Goal: Information Seeking & Learning: Understand process/instructions

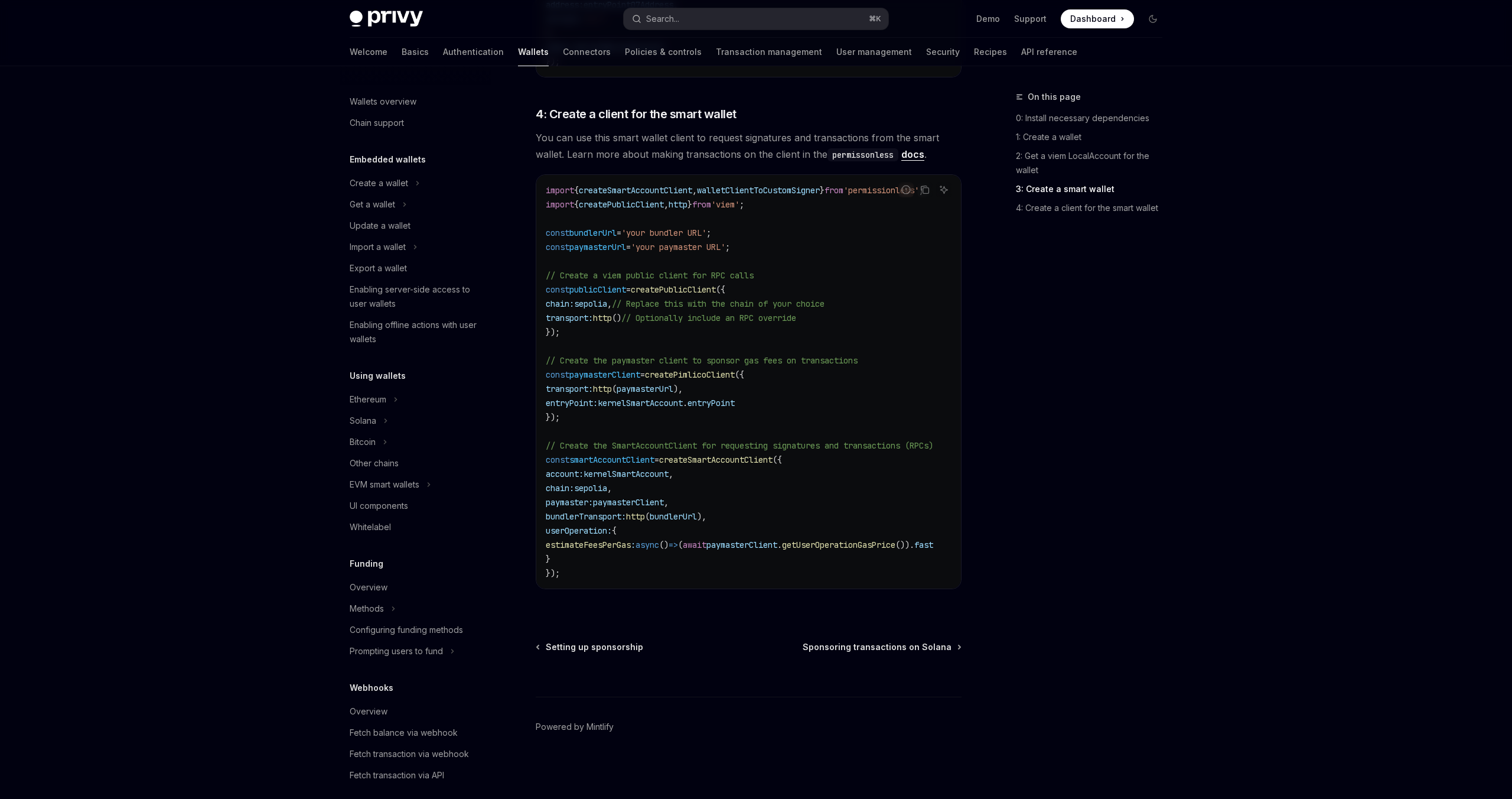
click at [625, 542] on span "estimateFeesPerGas" at bounding box center [589, 544] width 85 height 11
click at [659, 544] on span "async" at bounding box center [647, 544] width 24 height 11
click at [712, 454] on span "createSmartAccountClient" at bounding box center [716, 459] width 113 height 11
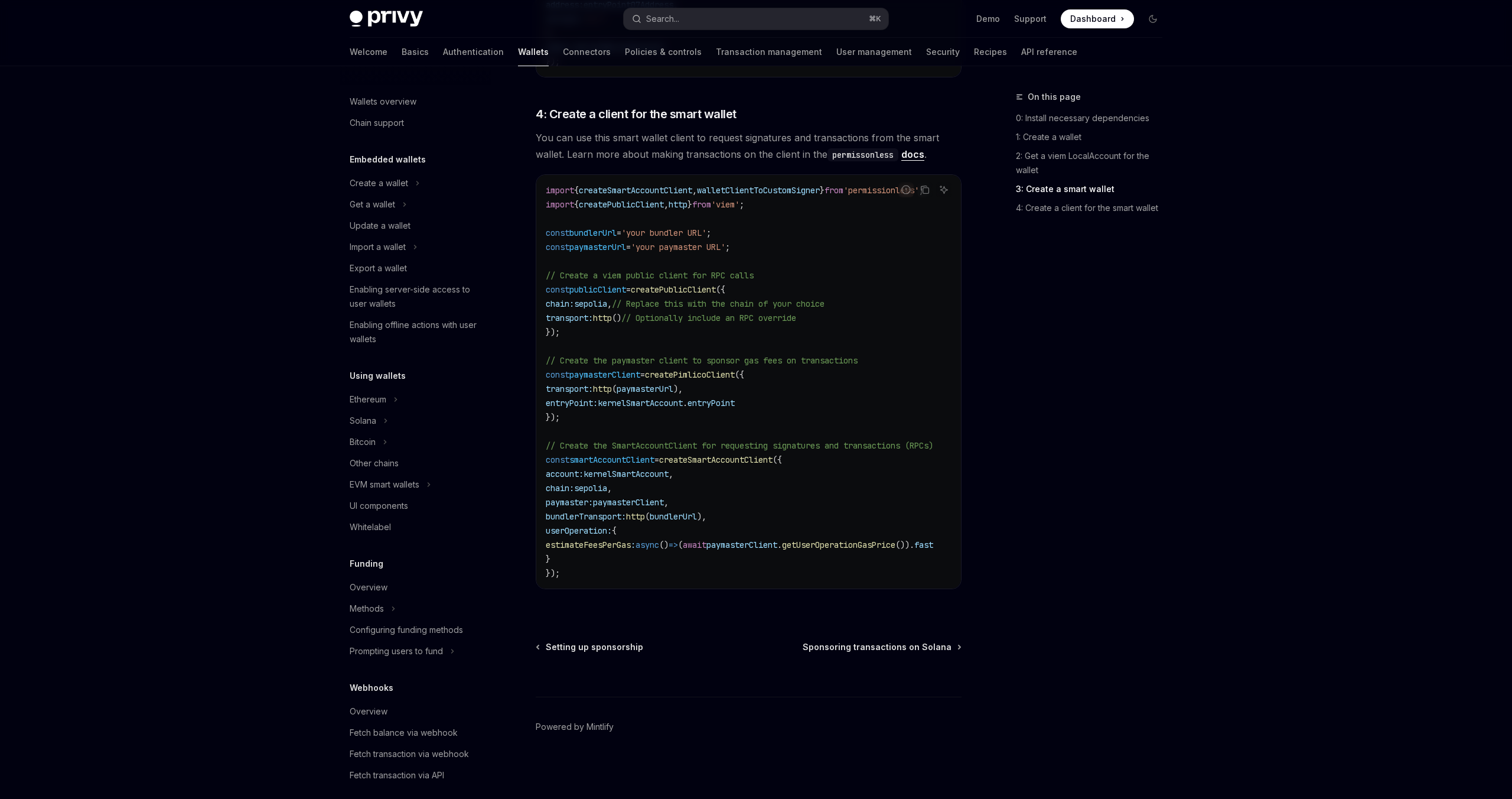
click at [570, 526] on span "userOperation:" at bounding box center [579, 530] width 66 height 11
drag, startPoint x: 570, startPoint y: 525, endPoint x: 593, endPoint y: 553, distance: 36.2
click at [593, 553] on code "import { createSmartAccountClient , walletClientToCustomSigner } from 'permissi…" at bounding box center [754, 382] width 416 height 397
click at [602, 558] on code "import { createSmartAccountClient , walletClientToCustomSigner } from 'permissi…" at bounding box center [754, 382] width 416 height 397
click at [594, 544] on span "estimateFeesPerGas" at bounding box center [589, 544] width 85 height 11
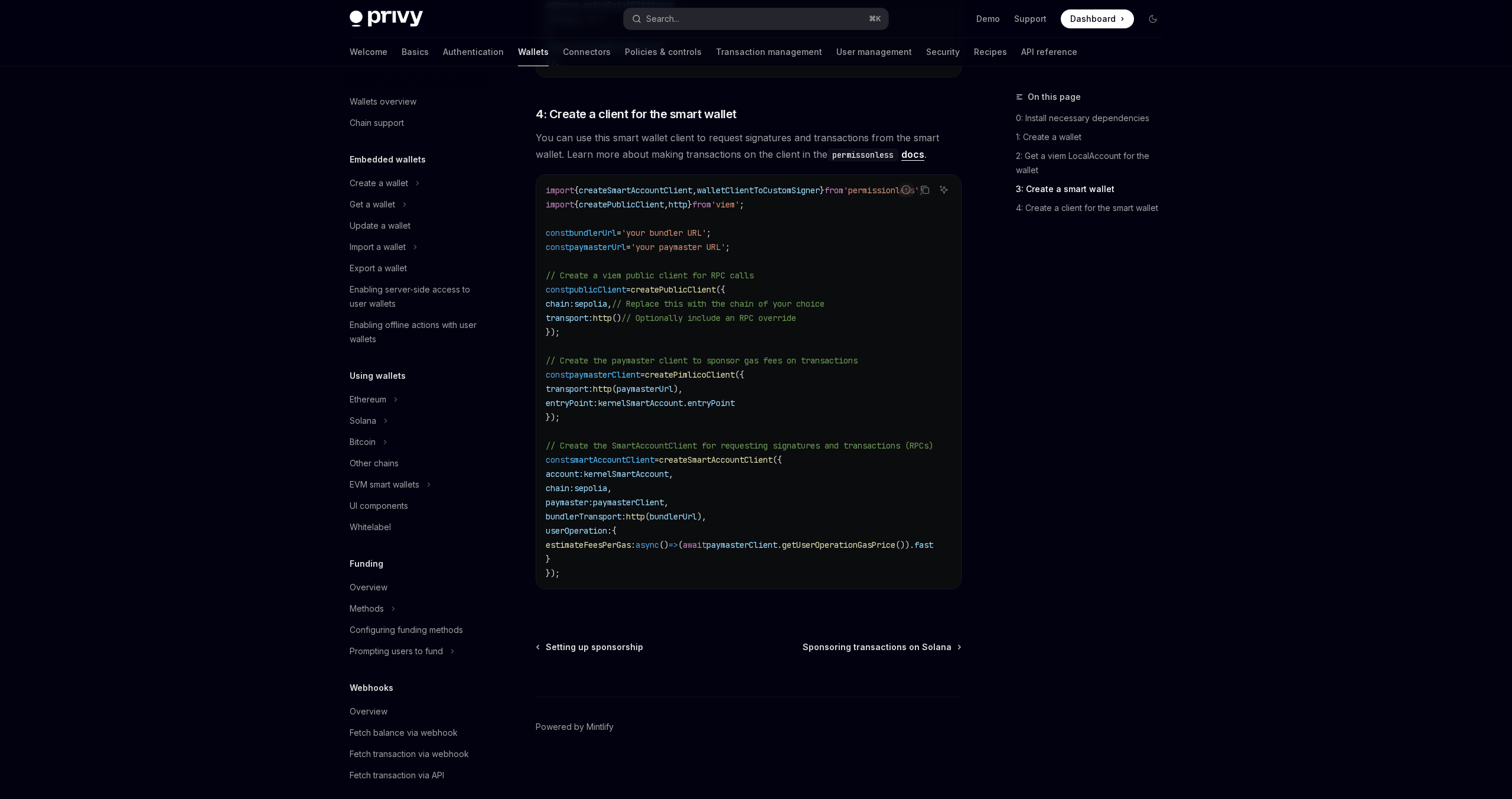
click at [594, 544] on span "estimateFeesPerGas" at bounding box center [589, 544] width 85 height 11
click at [629, 545] on code "import { createSmartAccountClient , walletClientToCustomSigner } from 'permissi…" at bounding box center [754, 382] width 416 height 397
click at [741, 540] on span "paymasterClient" at bounding box center [741, 544] width 71 height 11
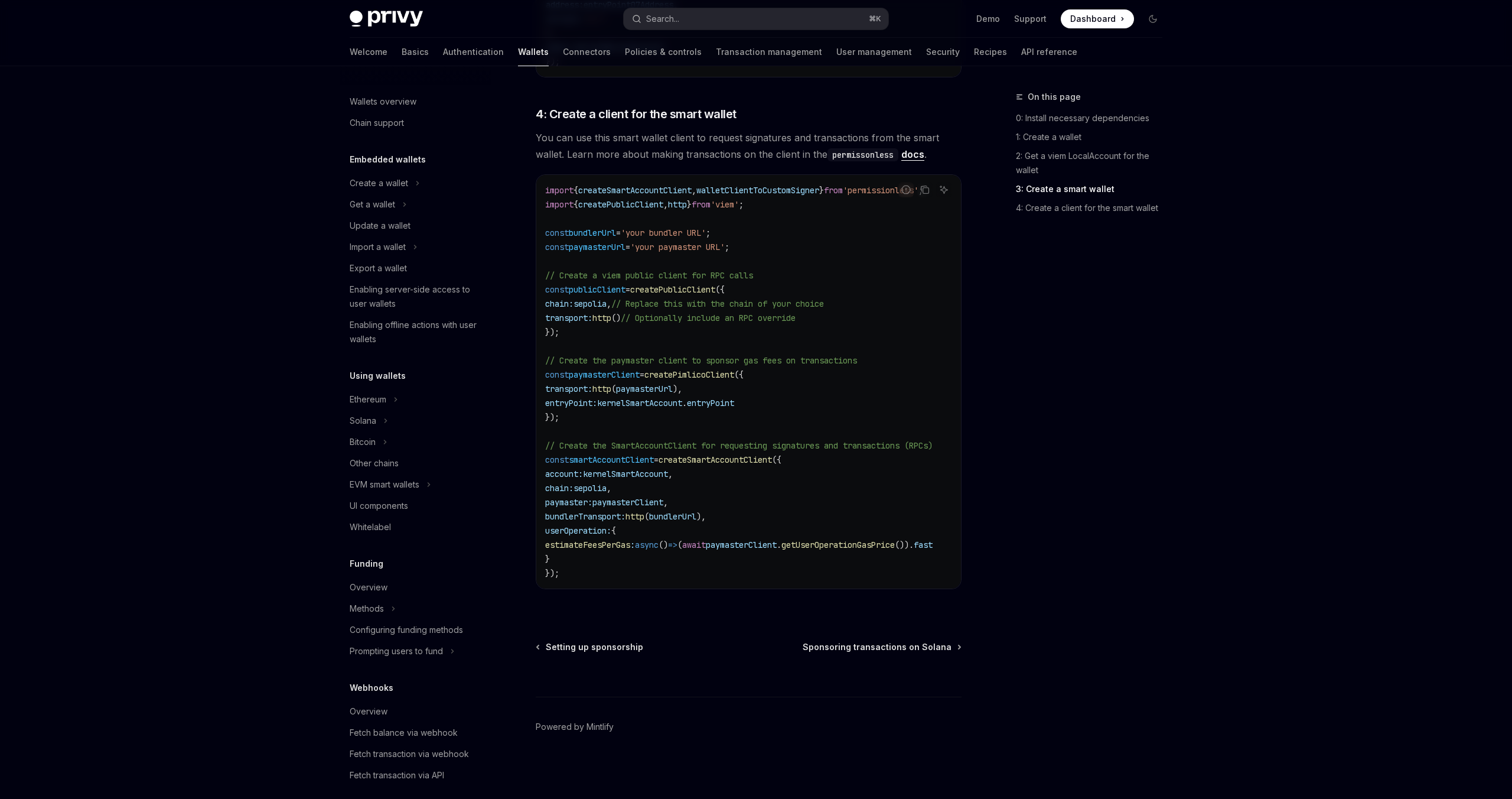
click at [746, 543] on span "paymasterClient" at bounding box center [741, 544] width 71 height 11
drag, startPoint x: 746, startPoint y: 543, endPoint x: 897, endPoint y: 542, distance: 151.0
click at [897, 542] on span "estimateFeesPerGas : async () => ( await paymasterClient . getUserOperationGasP…" at bounding box center [739, 544] width 387 height 11
click at [837, 555] on code "import { createSmartAccountClient , walletClientToCustomSigner } from 'permissi…" at bounding box center [753, 382] width 416 height 397
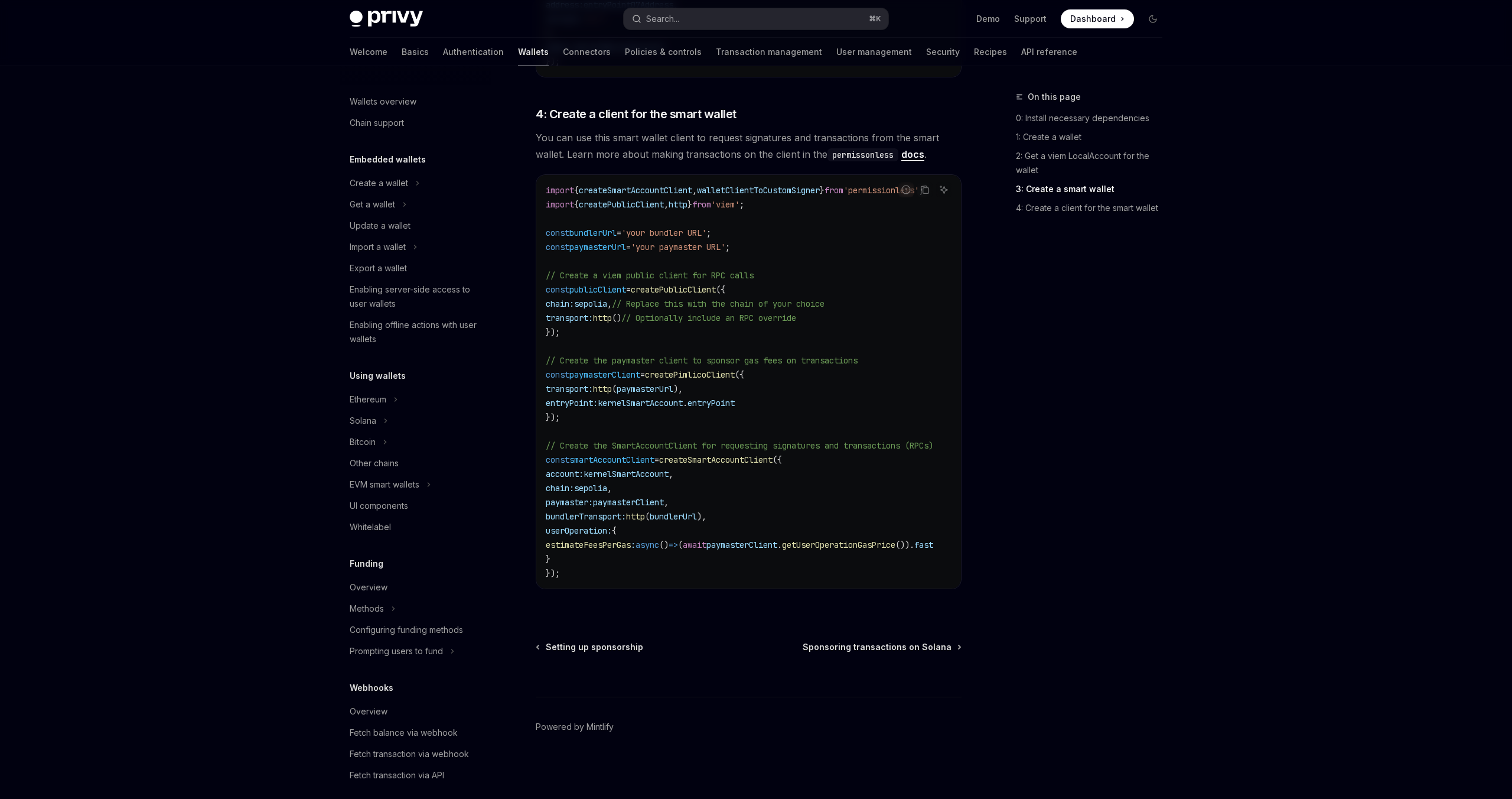
click at [587, 540] on span "estimateFeesPerGas" at bounding box center [589, 544] width 85 height 11
click at [807, 540] on span "getUserOperationGasPrice" at bounding box center [838, 544] width 113 height 11
drag, startPoint x: 807, startPoint y: 540, endPoint x: 884, endPoint y: 540, distance: 77.0
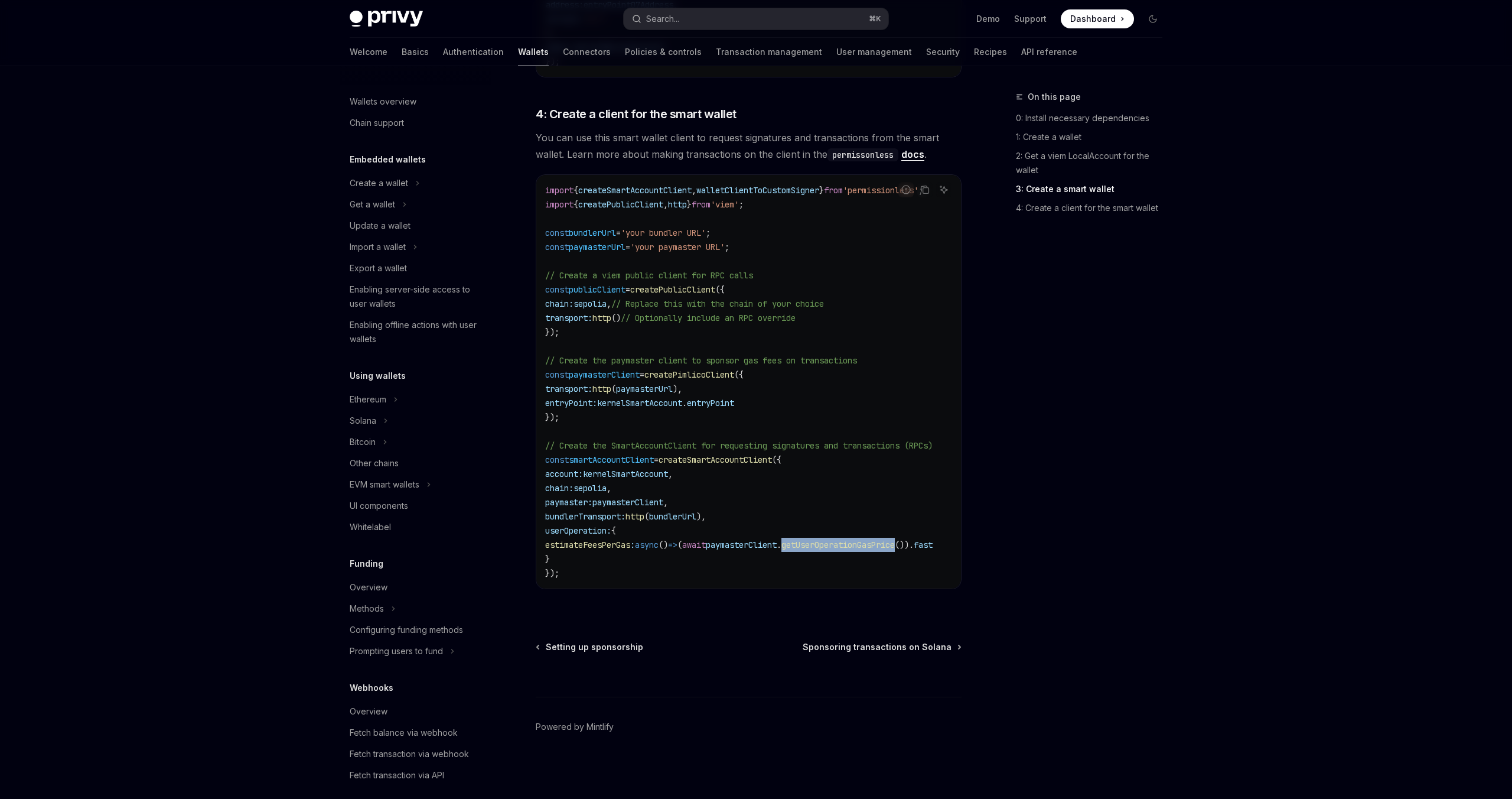
click at [884, 540] on span "getUserOperationGasPrice" at bounding box center [838, 544] width 113 height 11
click at [919, 540] on span "fast" at bounding box center [923, 544] width 19 height 11
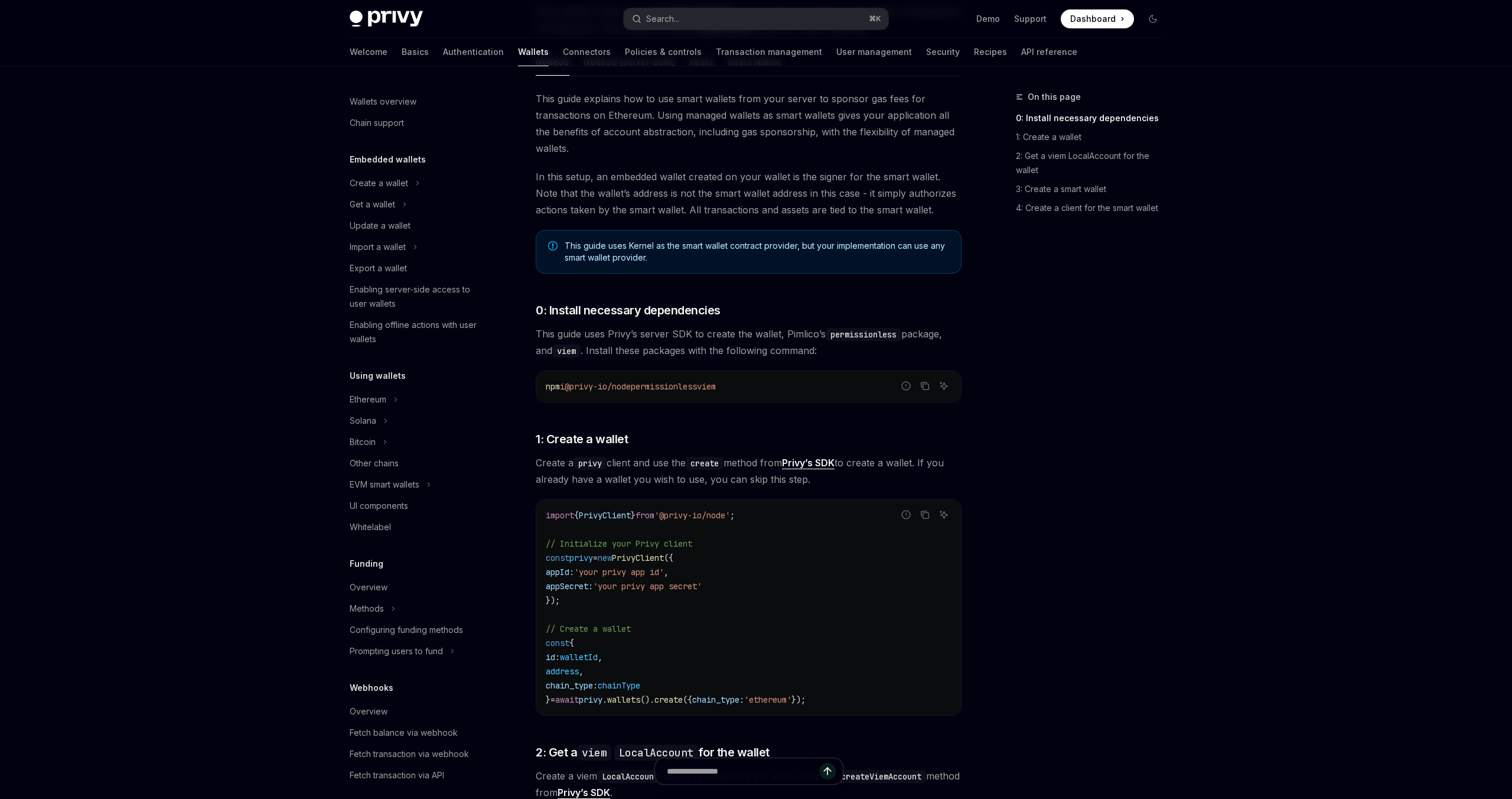
scroll to position [0, 0]
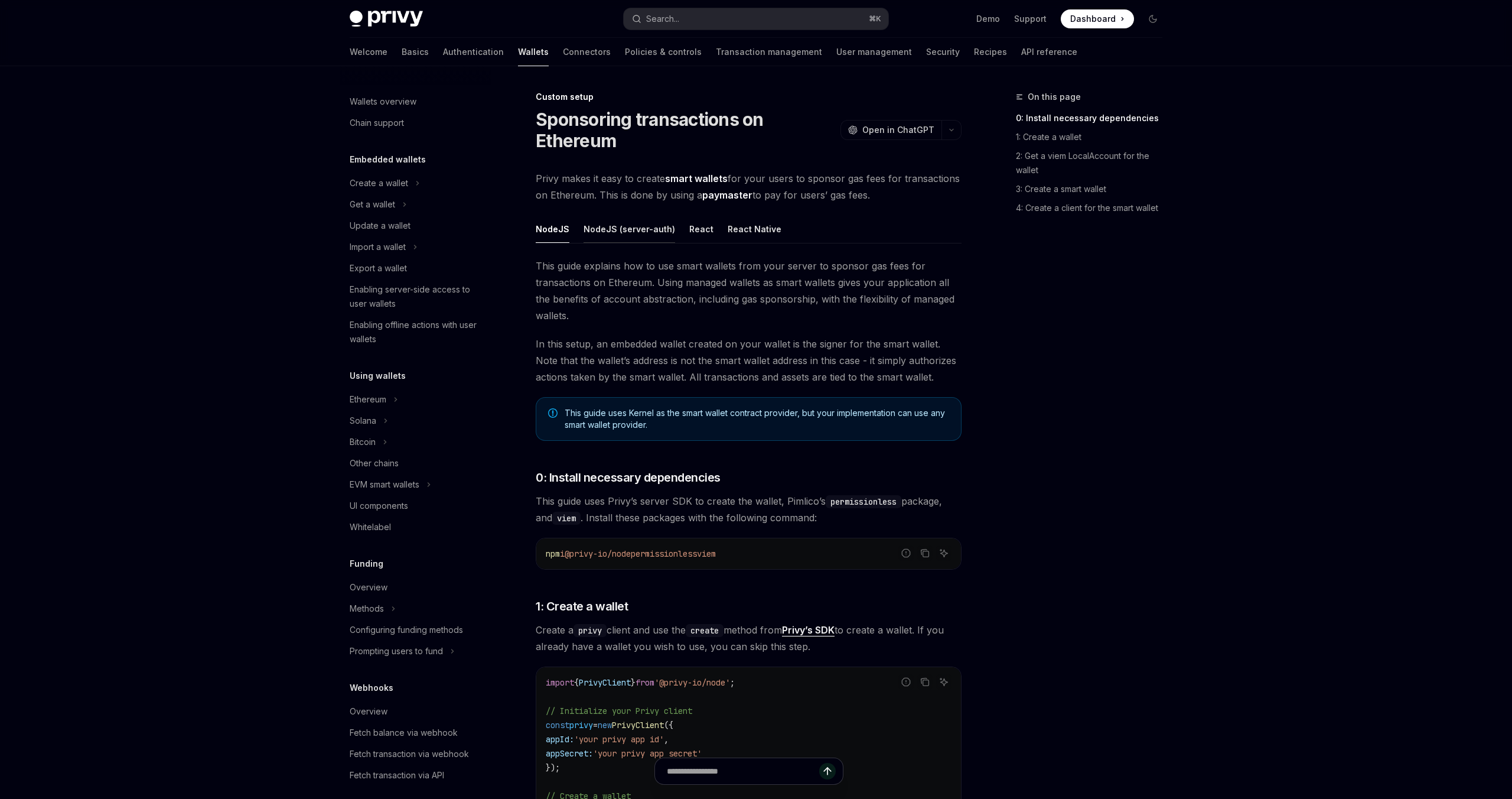
click at [639, 229] on div "NodeJS (server-auth)" at bounding box center [630, 229] width 92 height 28
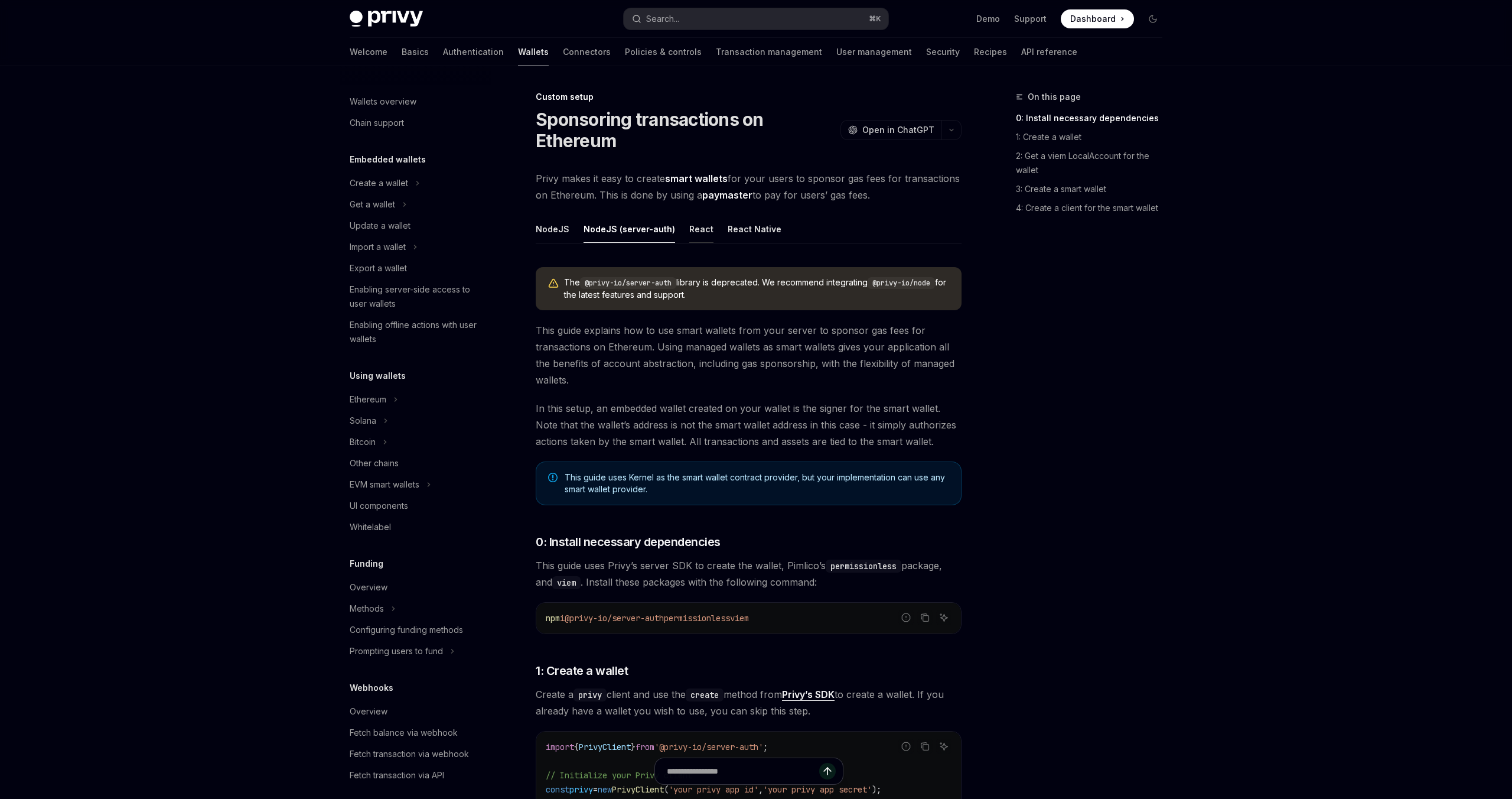
click at [690, 233] on div "React" at bounding box center [702, 229] width 25 height 28
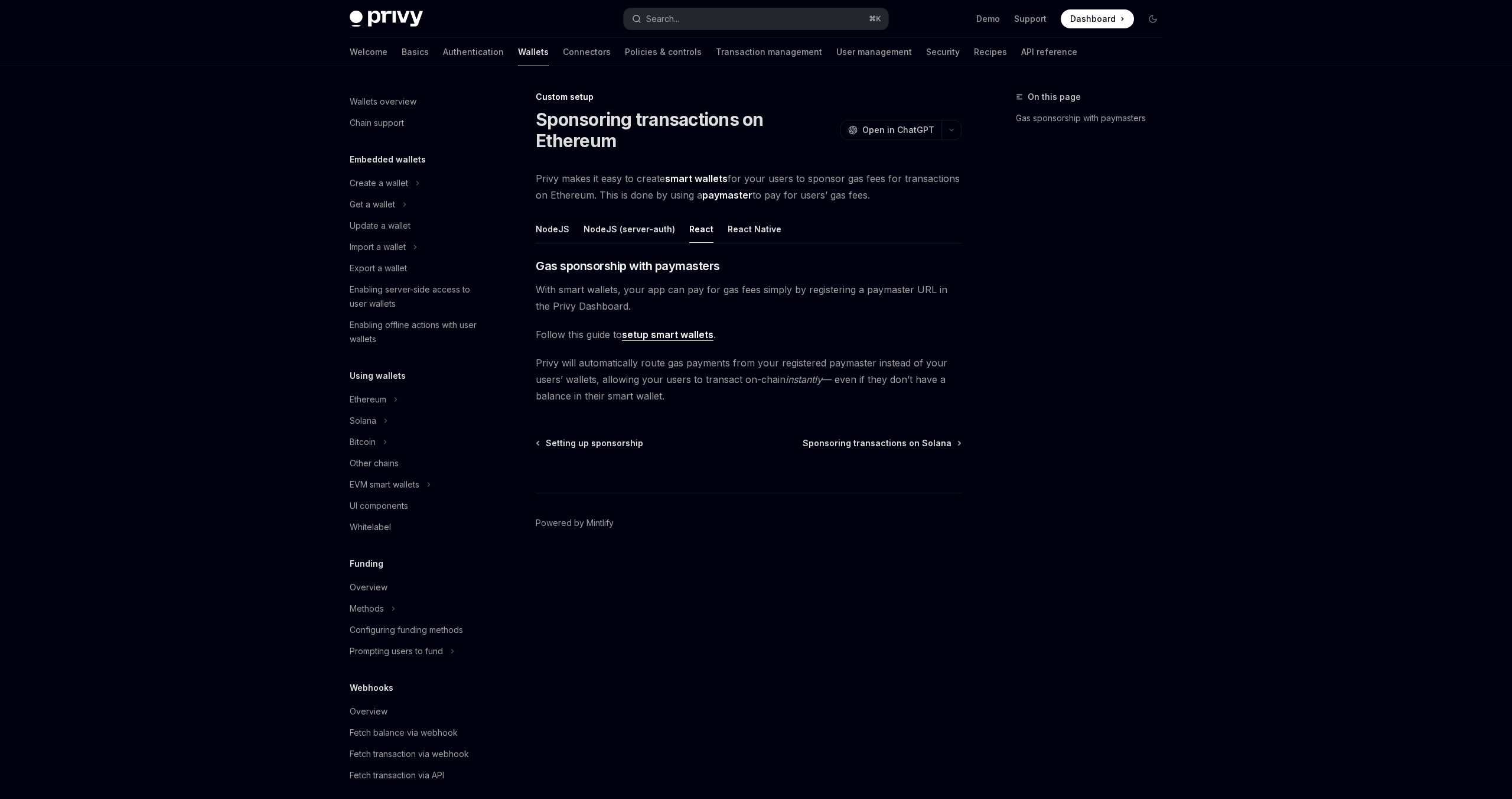
click at [718, 232] on ul "NodeJS NodeJS (server-auth) React React Native" at bounding box center [749, 229] width 426 height 29
click at [736, 223] on div "React Native" at bounding box center [754, 229] width 53 height 28
click at [664, 332] on link "setup smart wallets" at bounding box center [668, 334] width 92 height 12
type textarea "*"
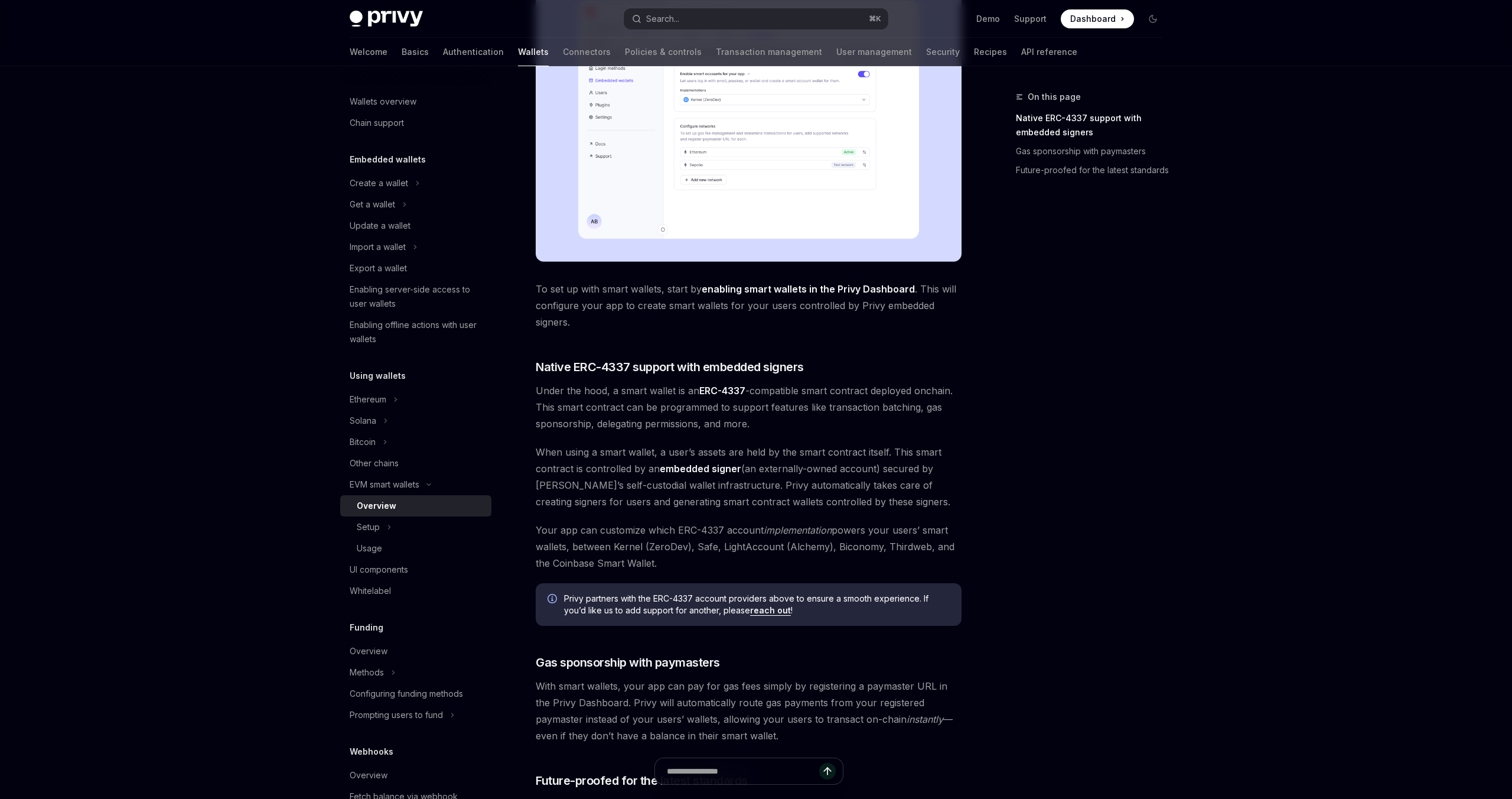
scroll to position [629, 0]
